Goal: Task Accomplishment & Management: Manage account settings

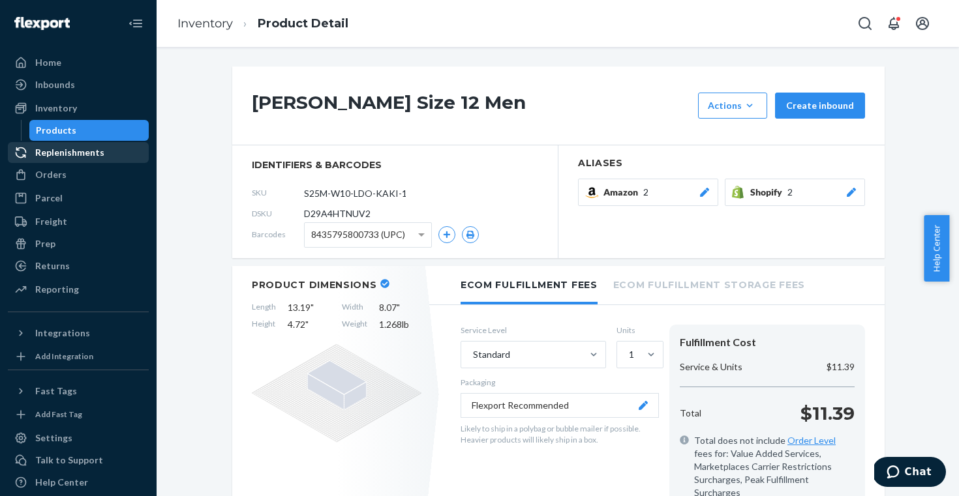
click at [101, 147] on div "Replenishments" at bounding box center [78, 152] width 138 height 18
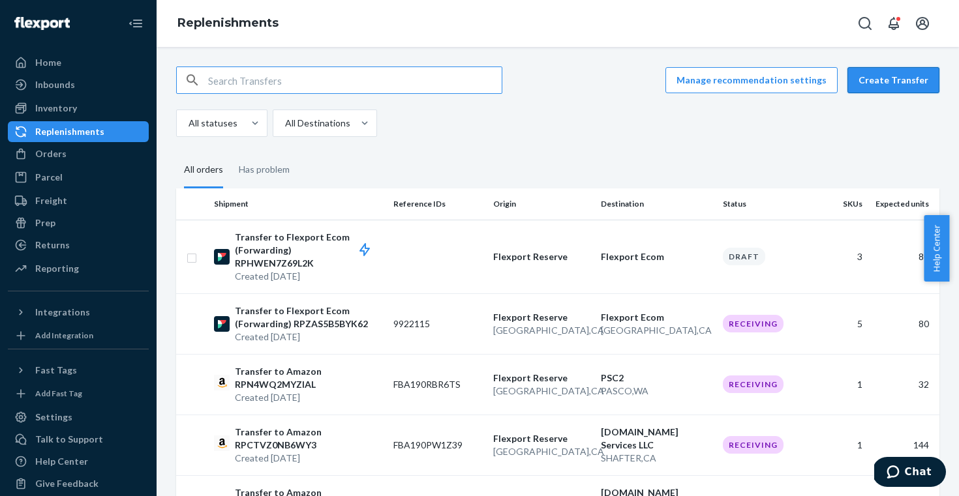
click at [871, 85] on button "Create Transfer" at bounding box center [893, 80] width 92 height 26
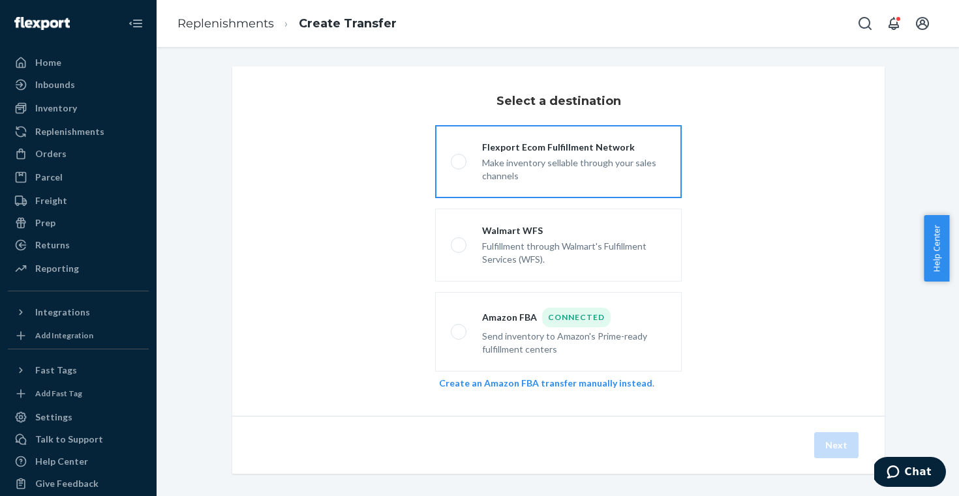
click at [526, 160] on div "Make inventory sellable through your sales channels" at bounding box center [574, 168] width 184 height 29
click at [459, 160] on input "Flexport Ecom Fulfillment Network Make inventory sellable through your sales ch…" at bounding box center [455, 162] width 8 height 8
radio input "true"
click at [826, 444] on button "Next" at bounding box center [836, 445] width 44 height 26
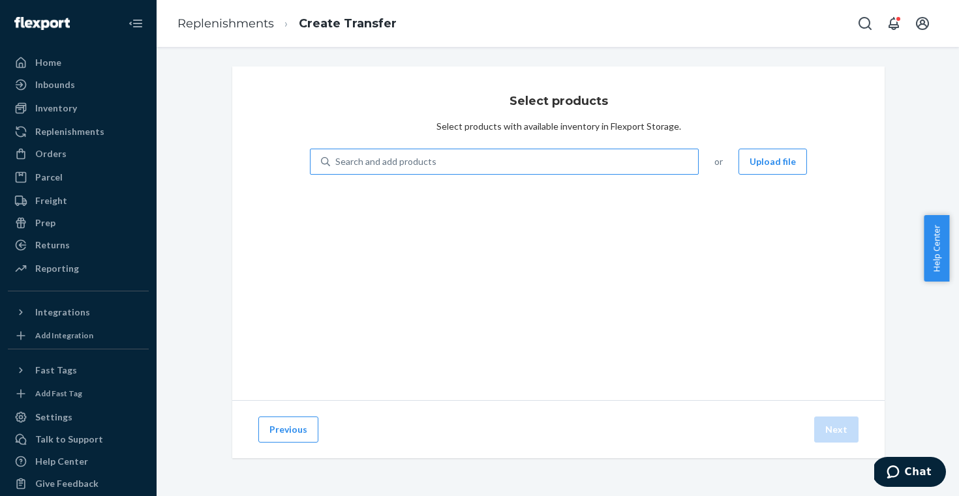
click at [424, 170] on div "Search and add products" at bounding box center [514, 161] width 368 height 23
click at [337, 168] on input "Search and add products" at bounding box center [335, 161] width 1 height 13
type input "[PERSON_NAME]"
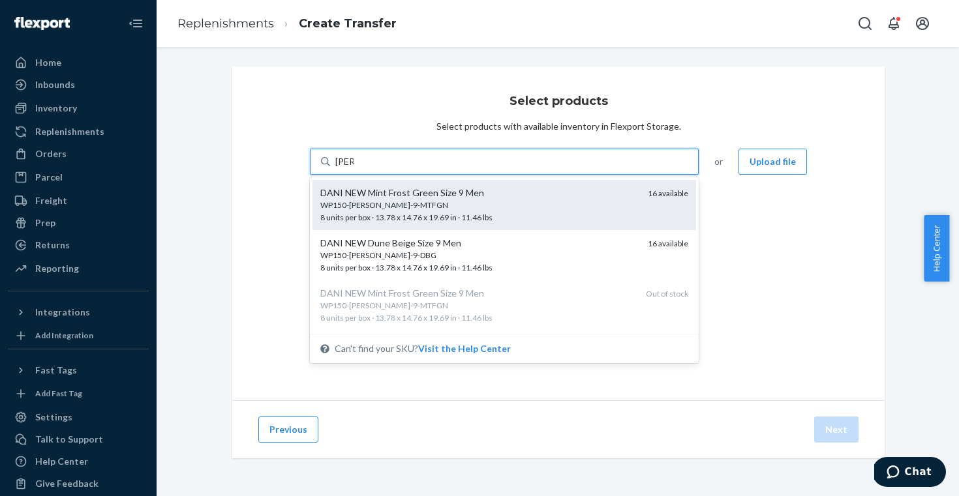
click at [509, 196] on div "DANI NEW Mint Frost Green Size 9 Men" at bounding box center [478, 193] width 317 height 13
click at [354, 168] on input "[PERSON_NAME]" at bounding box center [344, 161] width 18 height 13
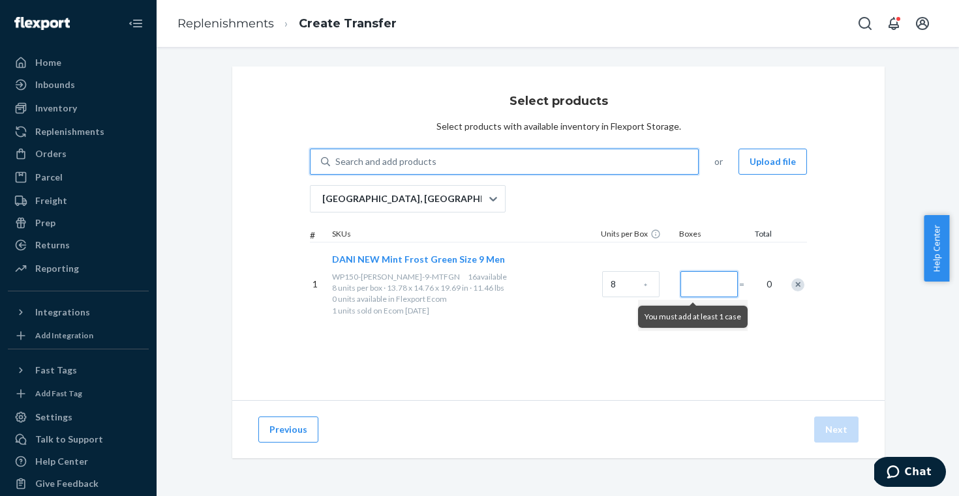
click at [725, 279] on input "Number of boxes" at bounding box center [708, 284] width 57 height 26
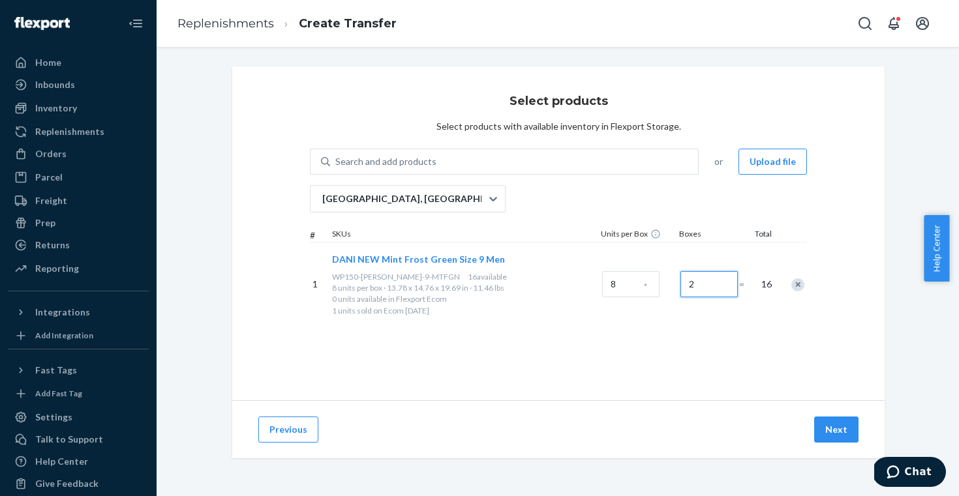
type input "2"
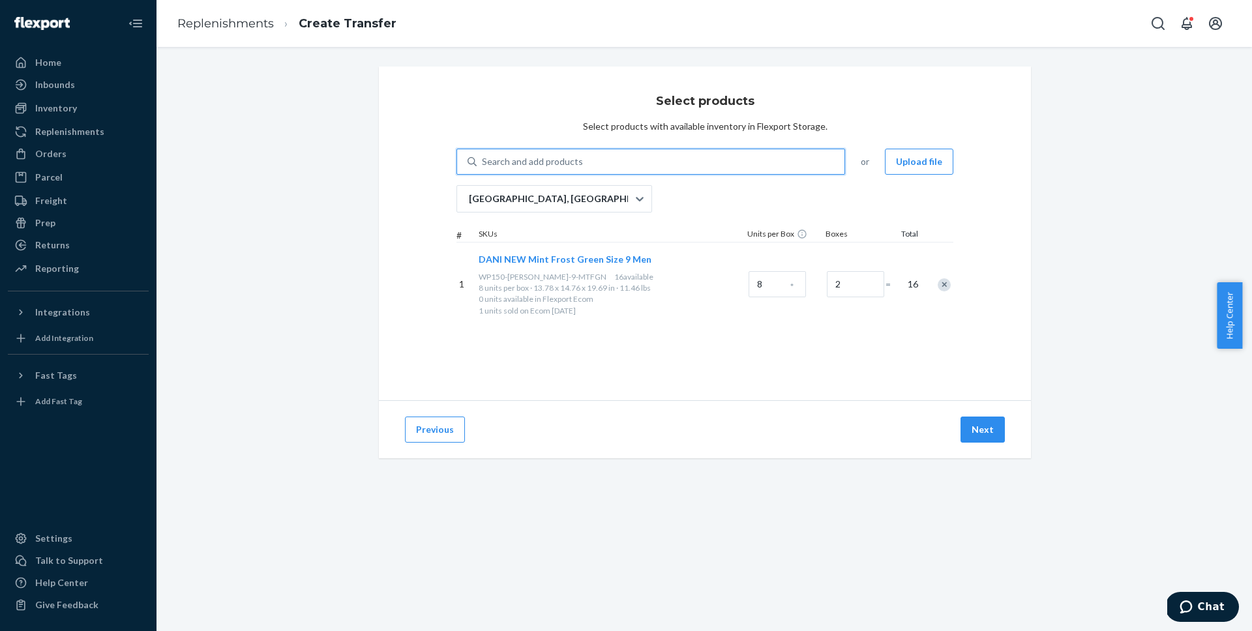
click at [635, 150] on div "Search and add products" at bounding box center [661, 161] width 368 height 23
click at [483, 155] on input "0 results available. Use Up and Down to choose options, press Enter to select t…" at bounding box center [482, 161] width 1 height 13
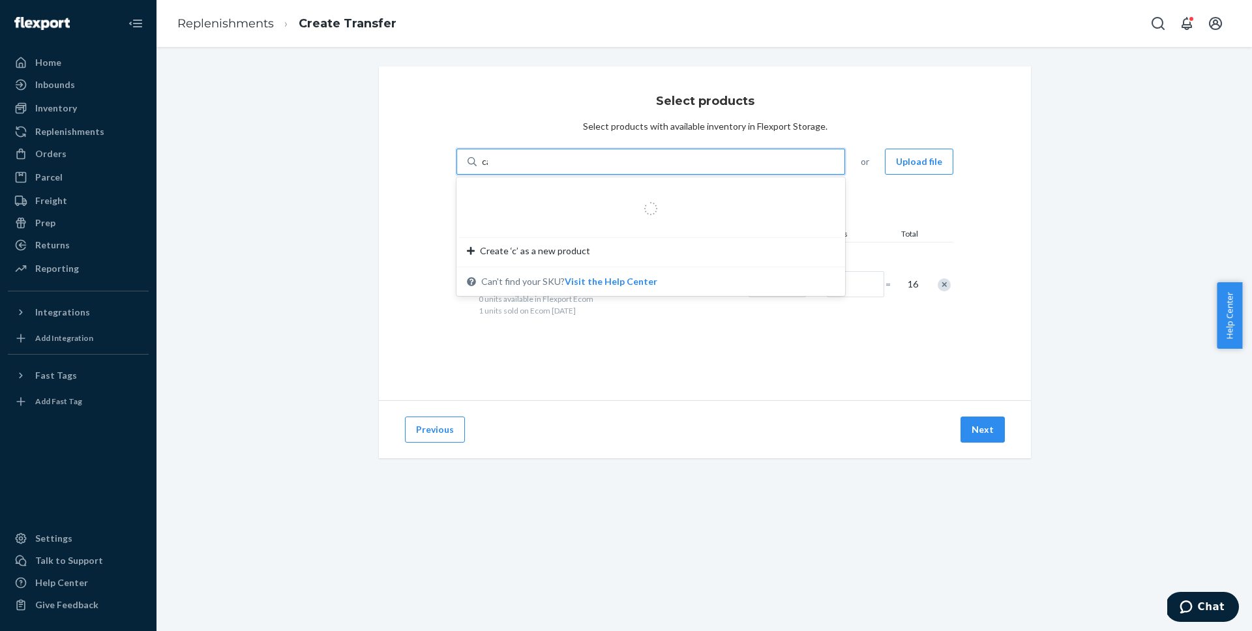
type input "cana"
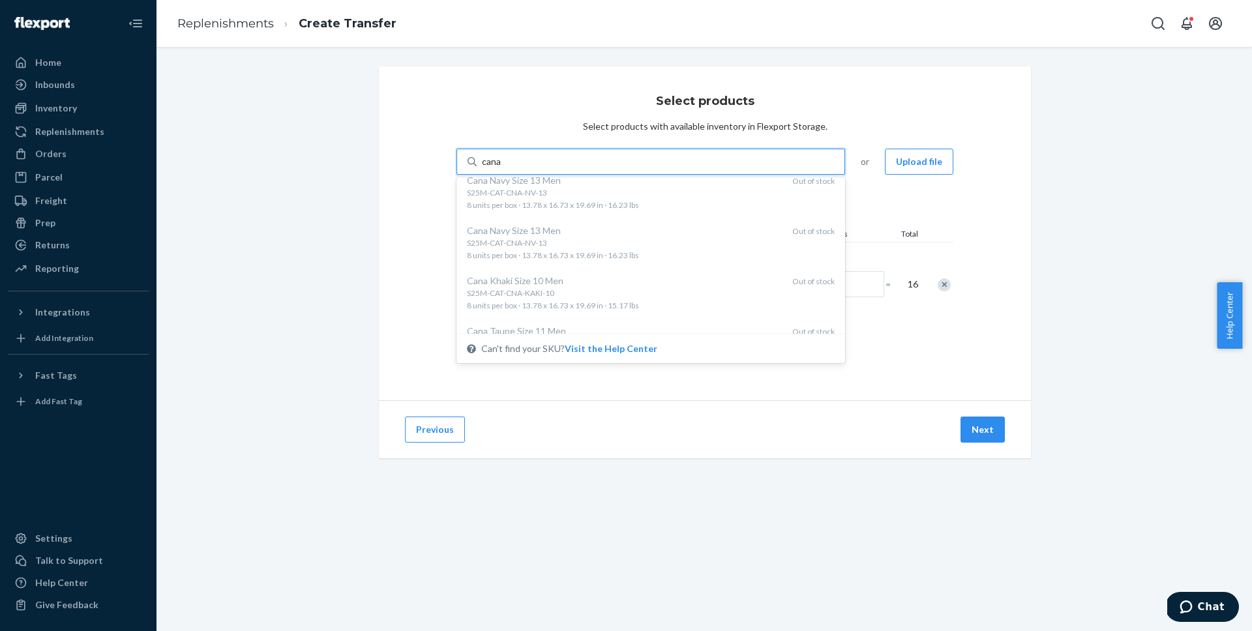
scroll to position [1385, 0]
click at [670, 151] on div "cana" at bounding box center [661, 161] width 368 height 23
click at [502, 155] on input "option undefined focused, 4 of 30. 30 results available for search term cana. U…" at bounding box center [492, 161] width 20 height 13
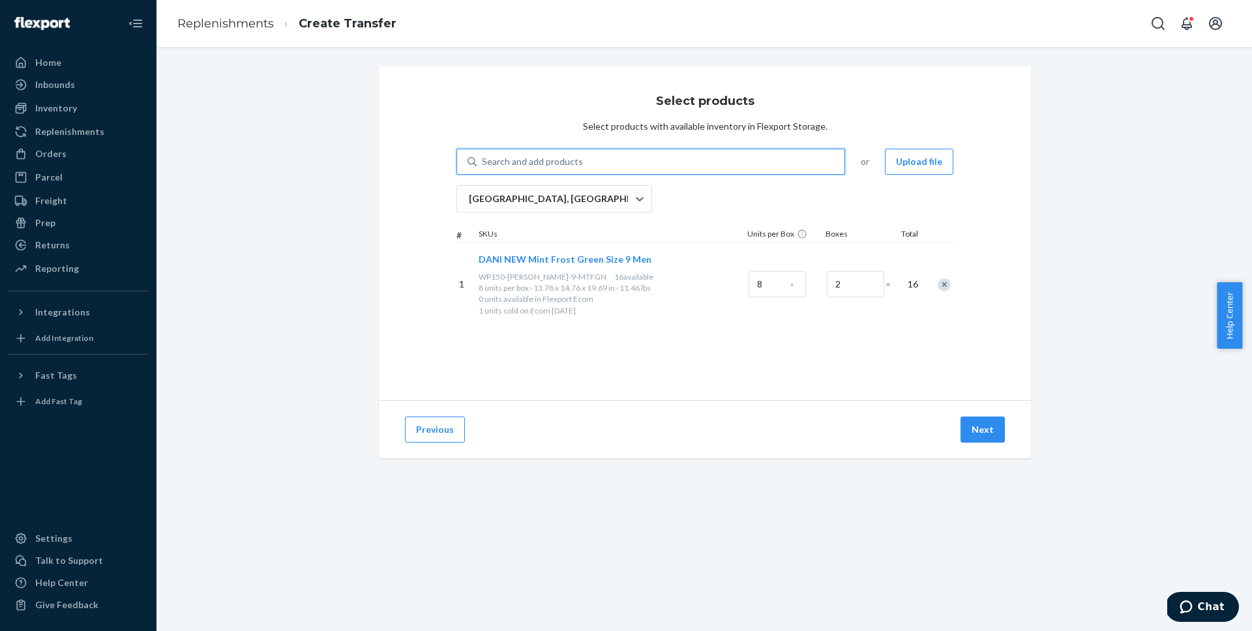
click at [670, 151] on div "Search and add products" at bounding box center [661, 161] width 368 height 23
click at [483, 155] on input "0 results available. Select is focused ,type to refine list, press Down to open…" at bounding box center [482, 161] width 1 height 13
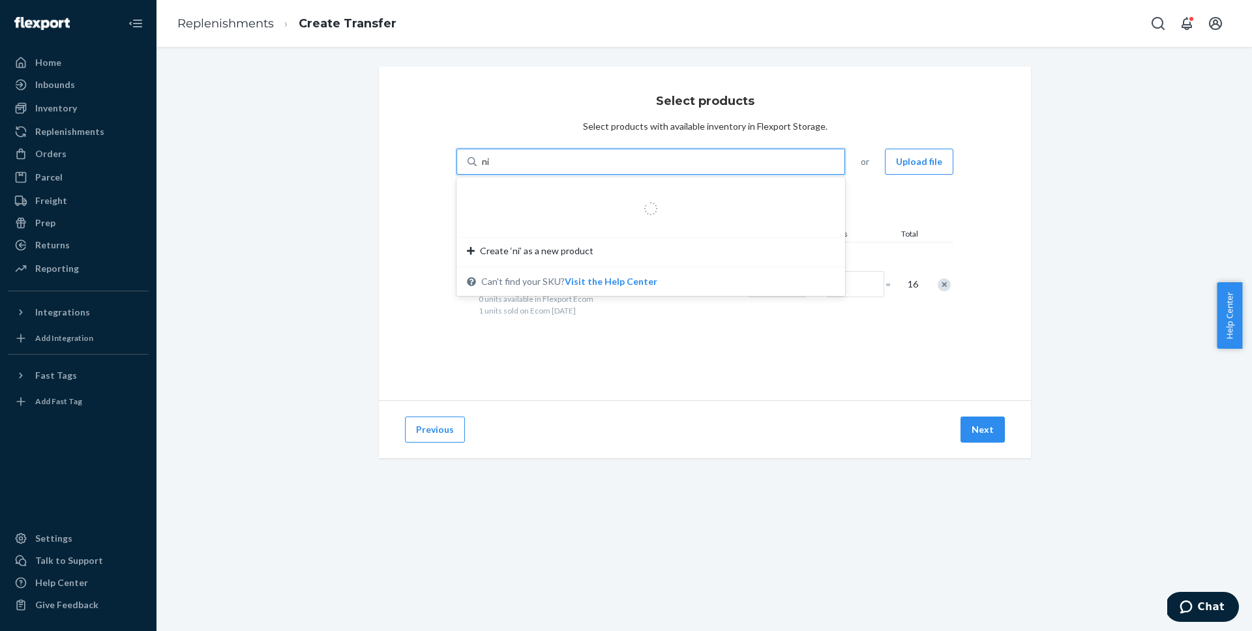
type input "n"
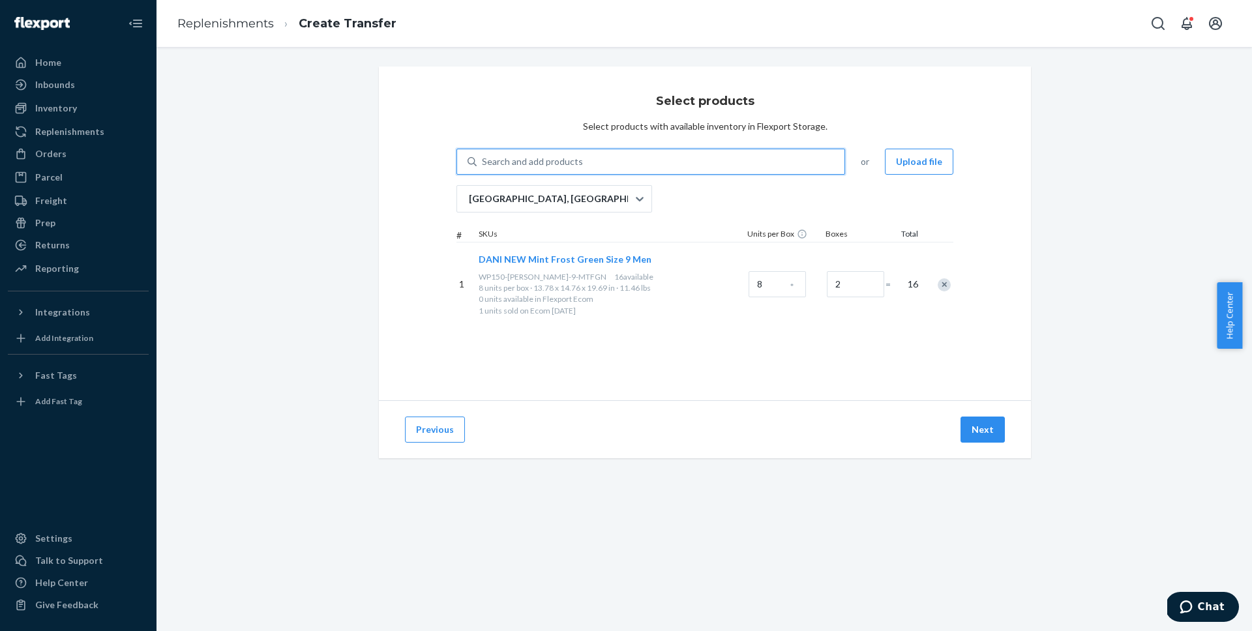
type input "n"
click at [621, 165] on div "Search and add products" at bounding box center [661, 161] width 368 height 23
click at [483, 165] on input "0 results available. Select is focused ,type to refine list, press Down to open…" at bounding box center [482, 161] width 1 height 13
paste input "Nías Taupe"
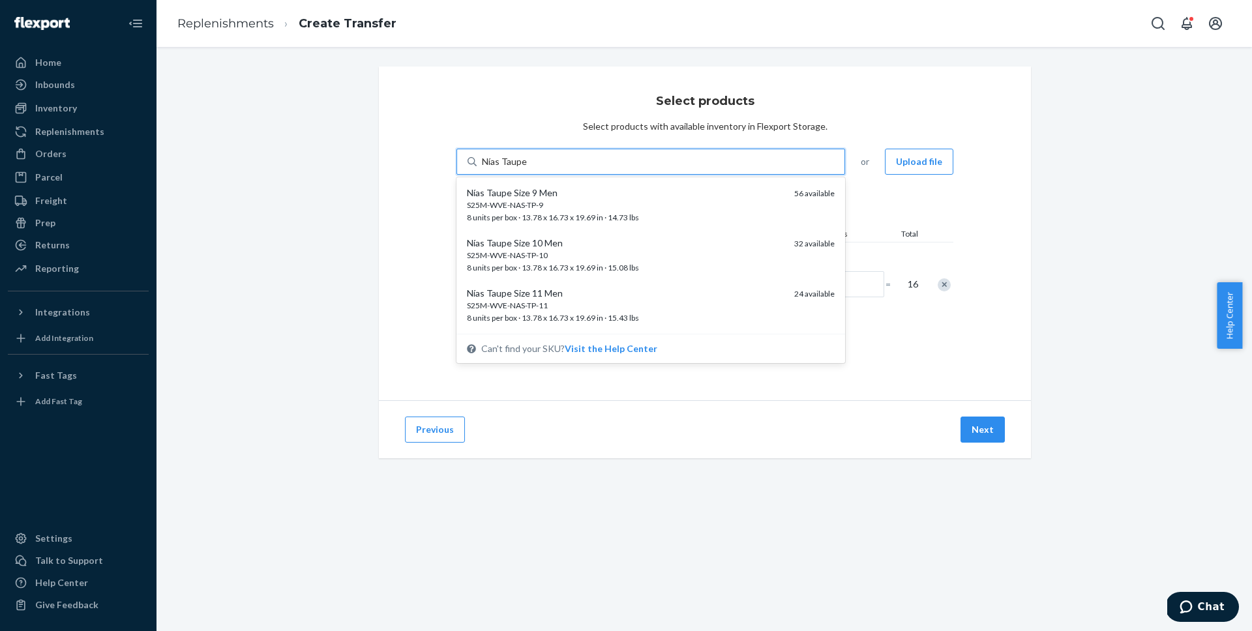
type input "Nías Taupe"
